Goal: Transaction & Acquisition: Subscribe to service/newsletter

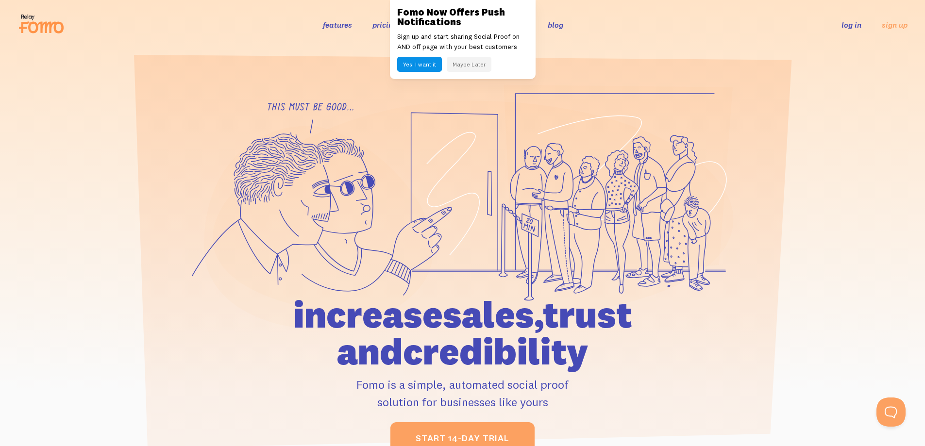
click at [336, 52] on section at bounding box center [462, 255] width 925 height 411
click at [453, 63] on button "Maybe Later" at bounding box center [469, 64] width 45 height 15
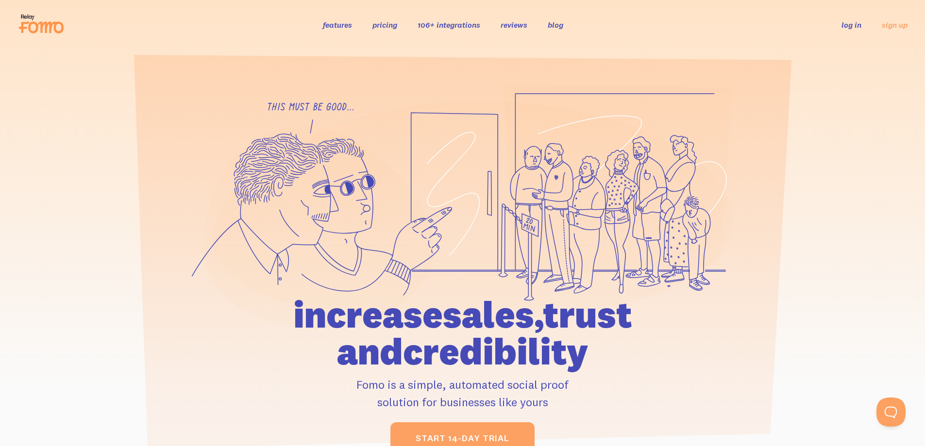
click at [389, 23] on link "pricing" at bounding box center [384, 25] width 25 height 10
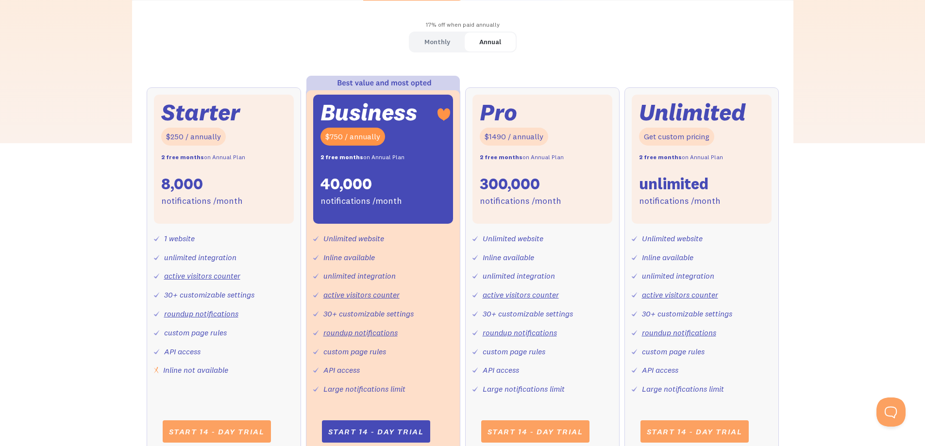
scroll to position [324, 0]
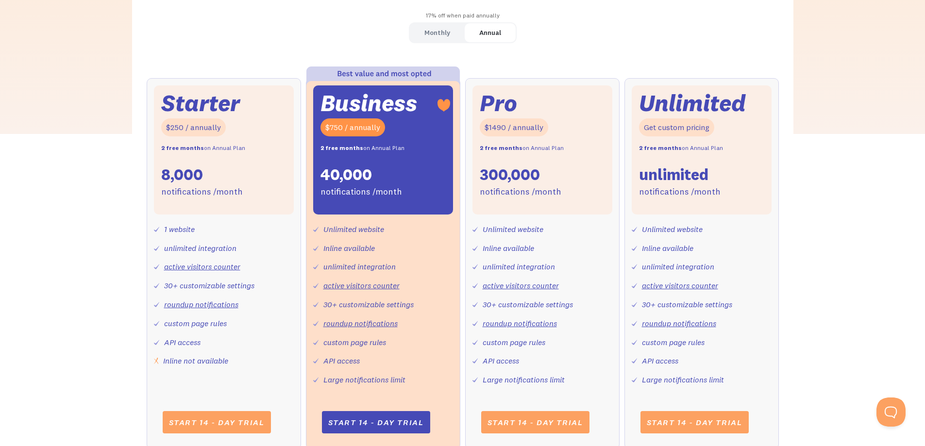
click at [435, 33] on div "Monthly" at bounding box center [437, 33] width 26 height 14
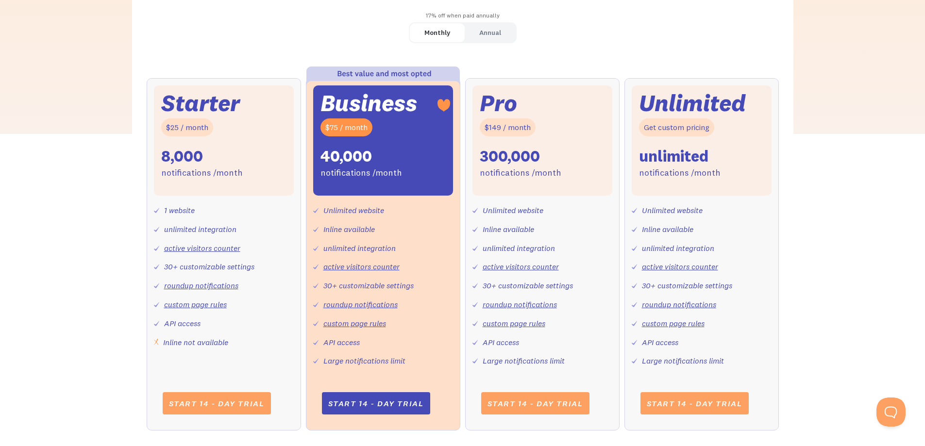
click at [483, 38] on div "Annual" at bounding box center [490, 33] width 22 height 14
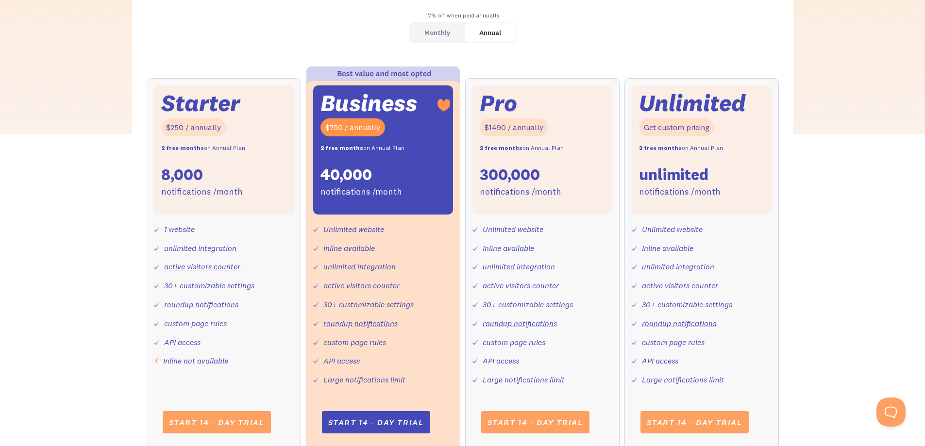
click at [449, 38] on div "Monthly" at bounding box center [437, 33] width 26 height 14
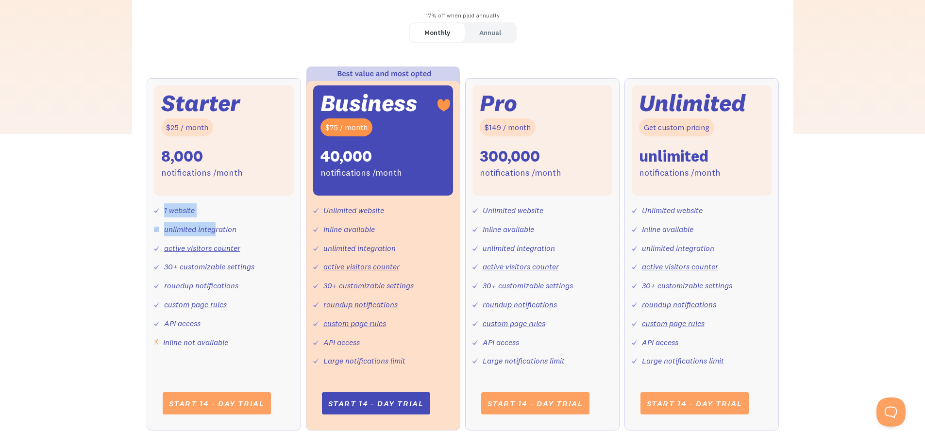
drag, startPoint x: 163, startPoint y: 207, endPoint x: 217, endPoint y: 211, distance: 53.6
click at [217, 211] on div "1 website unlimited integration active visitors counter 30+ customizable settin…" at bounding box center [224, 272] width 140 height 153
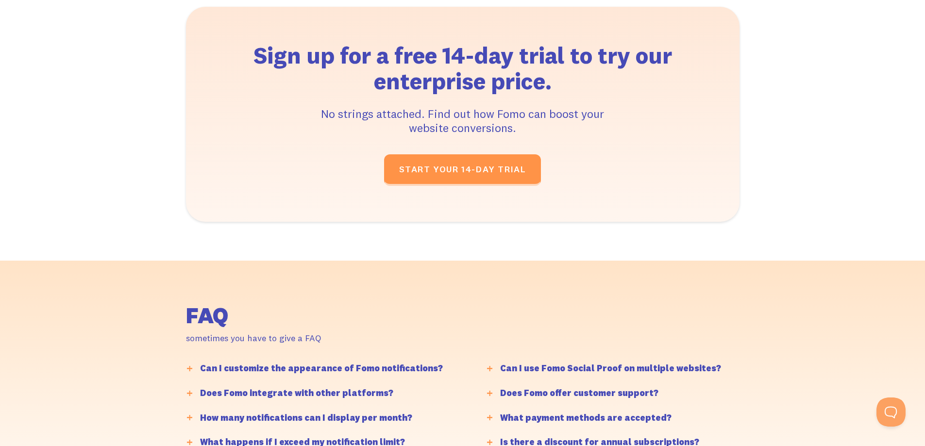
scroll to position [2395, 0]
